Goal: Check status: Check status

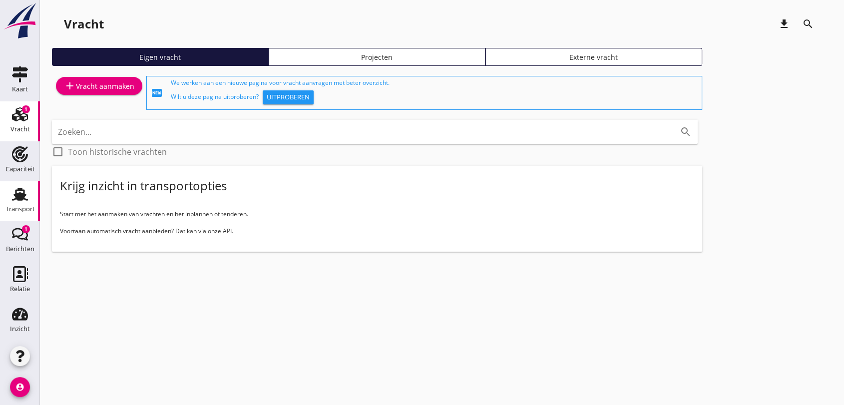
click at [15, 196] on use at bounding box center [20, 194] width 16 height 13
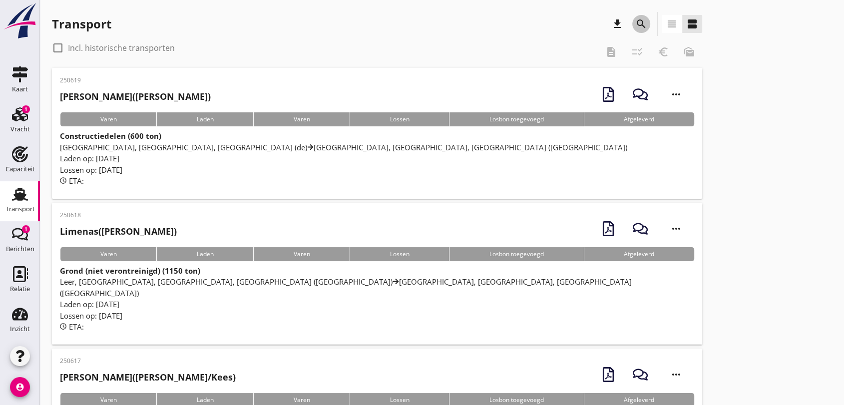
click at [641, 20] on icon "search" at bounding box center [641, 24] width 12 height 12
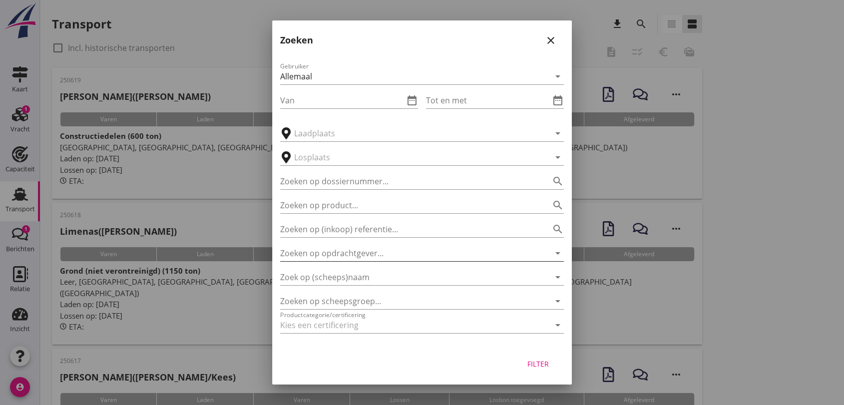
click at [370, 252] on input "Zoeken op opdrachtgever..." at bounding box center [408, 253] width 256 height 16
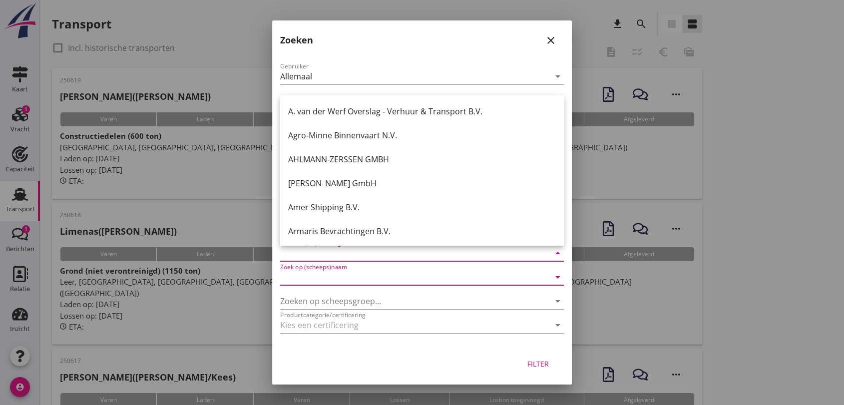
click at [359, 278] on input "Zoek op (scheeps)naam" at bounding box center [408, 277] width 256 height 16
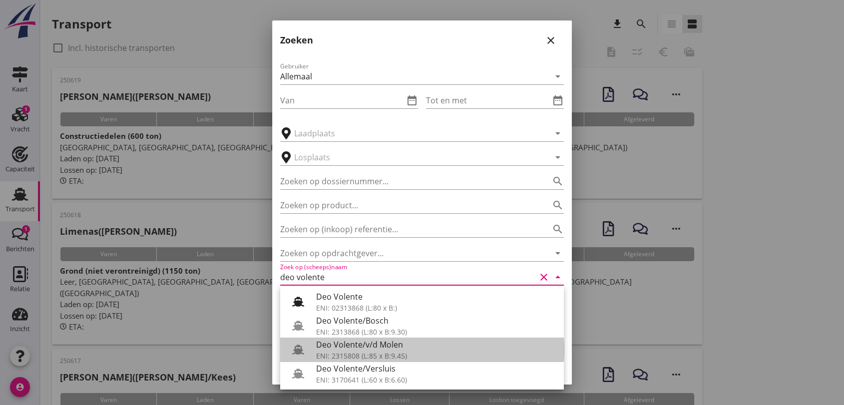
drag, startPoint x: 384, startPoint y: 349, endPoint x: 399, endPoint y: 352, distance: 15.7
click at [384, 349] on div "Deo Volente/v/d Molen" at bounding box center [436, 345] width 240 height 12
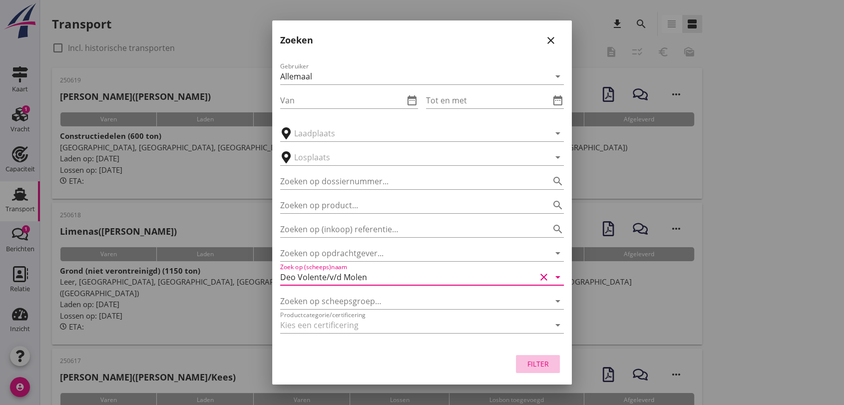
click at [533, 360] on div "Filter" at bounding box center [538, 364] width 28 height 10
type input "Deo Volente/v/d Molen"
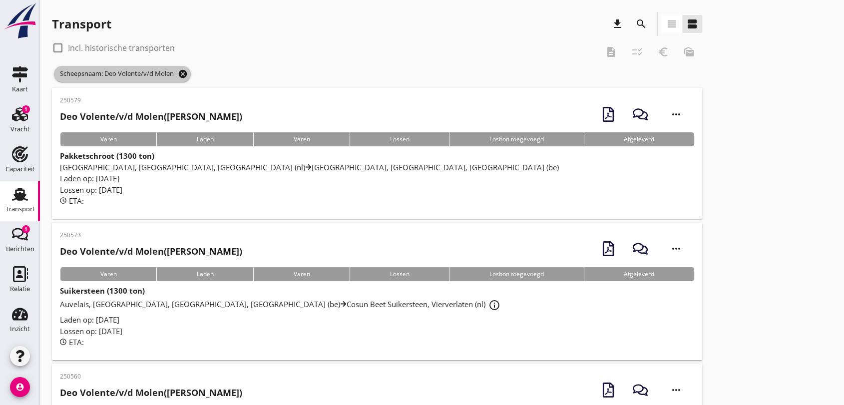
click at [186, 71] on icon "cancel" at bounding box center [183, 74] width 10 height 10
